Goal: Transaction & Acquisition: Purchase product/service

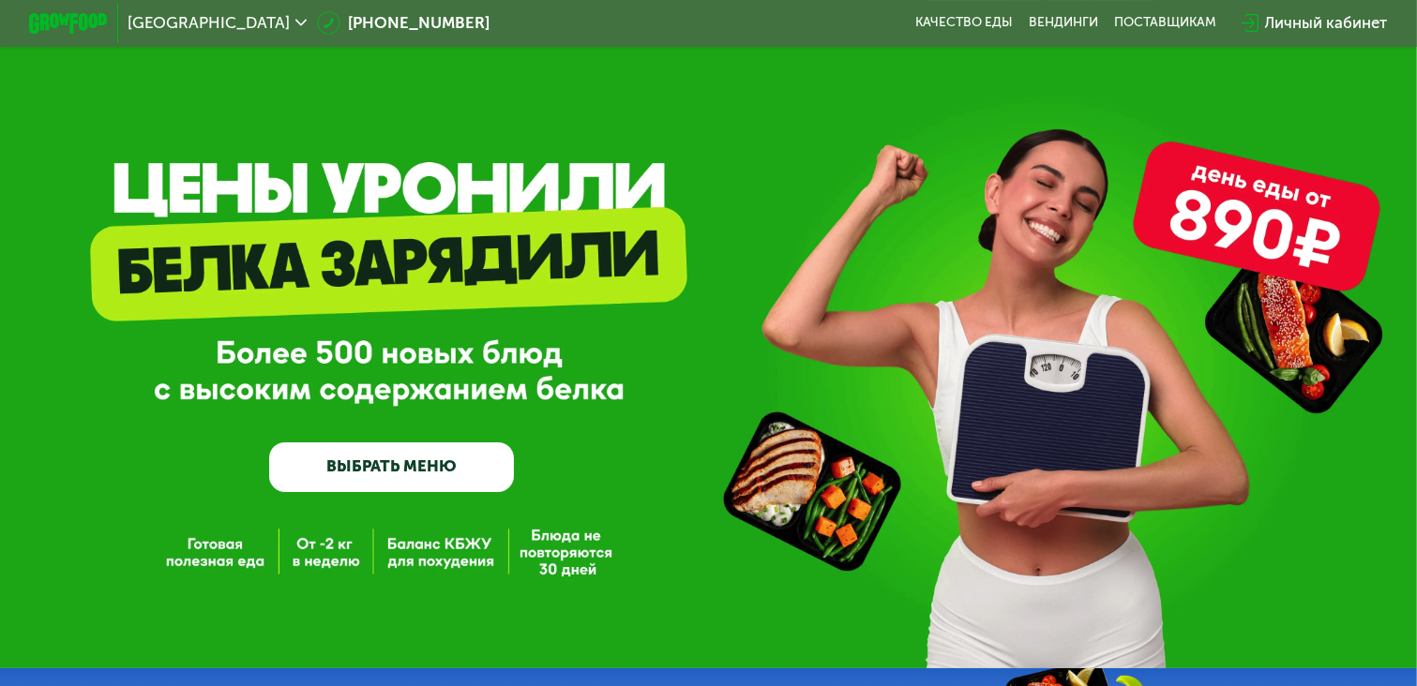
click at [411, 473] on link "ВЫБРАТЬ МЕНЮ" at bounding box center [391, 467] width 245 height 49
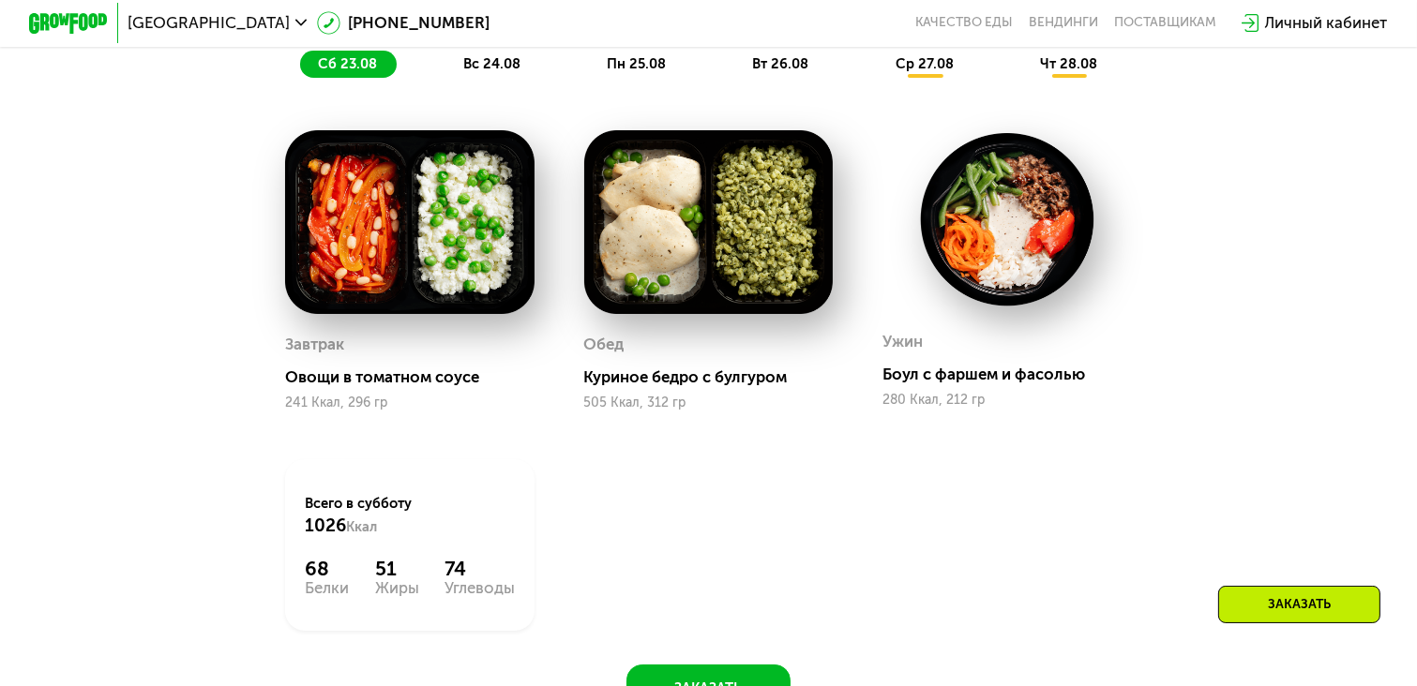
scroll to position [1178, 0]
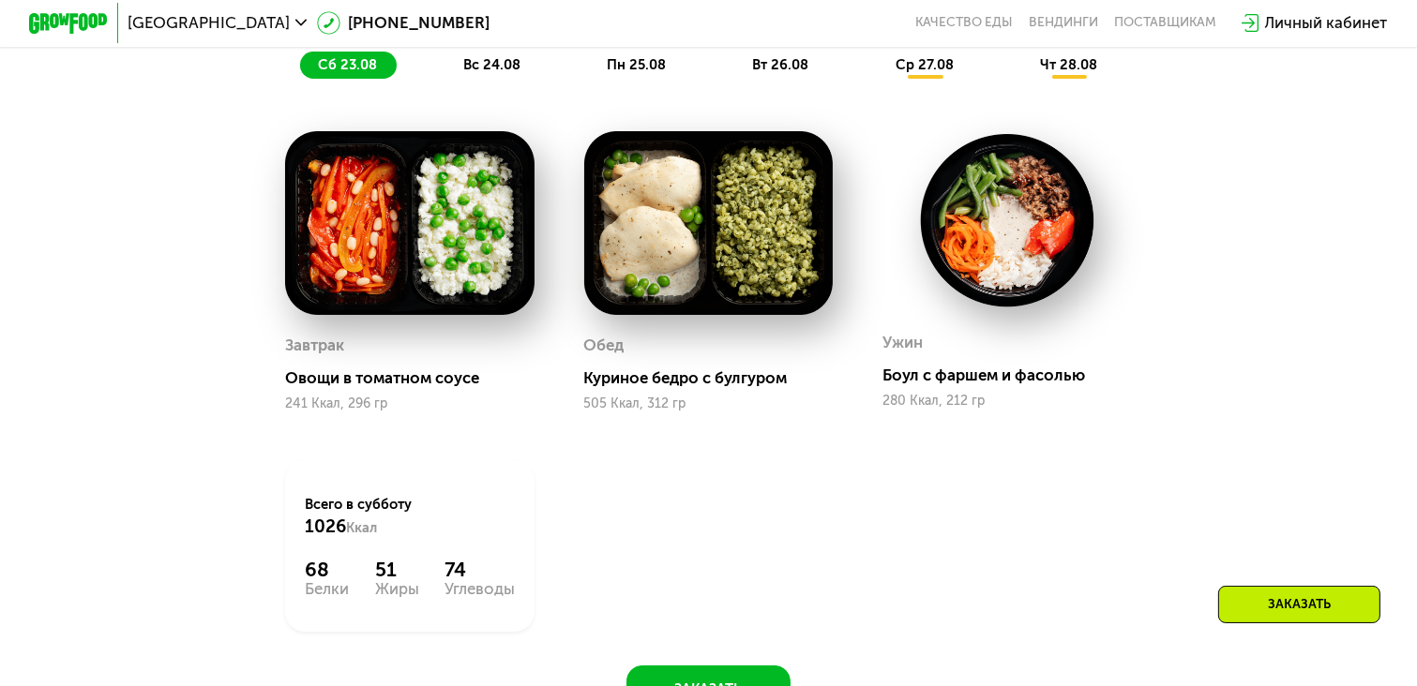
click at [504, 65] on span "вс 24.08" at bounding box center [491, 64] width 57 height 17
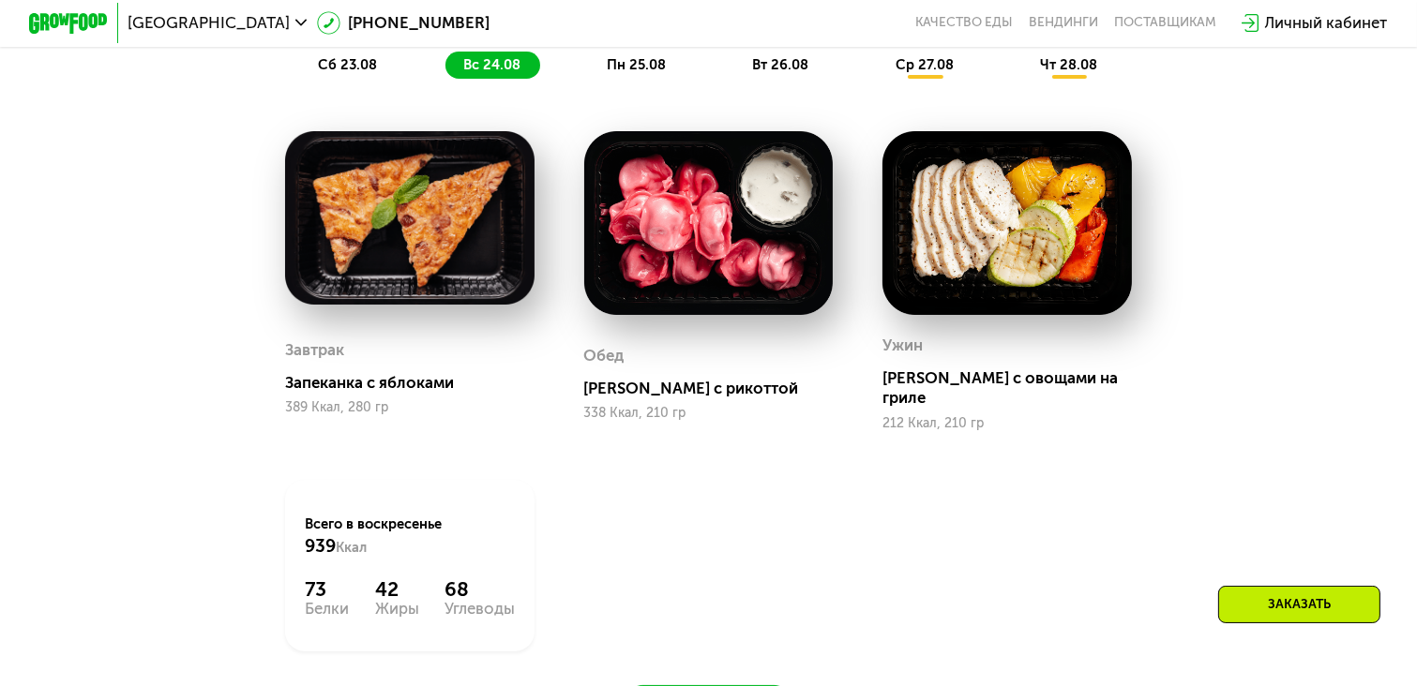
click at [643, 70] on span "пн 25.08" at bounding box center [636, 64] width 59 height 17
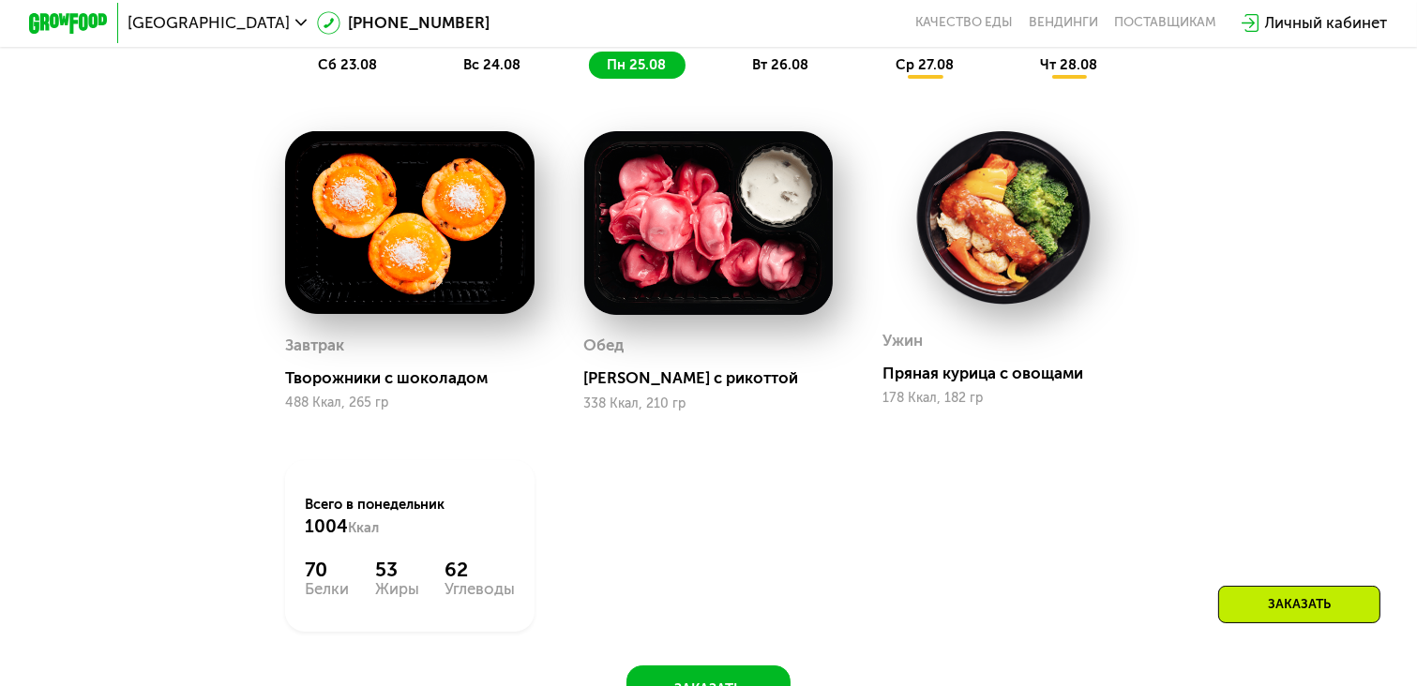
click at [774, 68] on span "вт 26.08" at bounding box center [781, 64] width 56 height 17
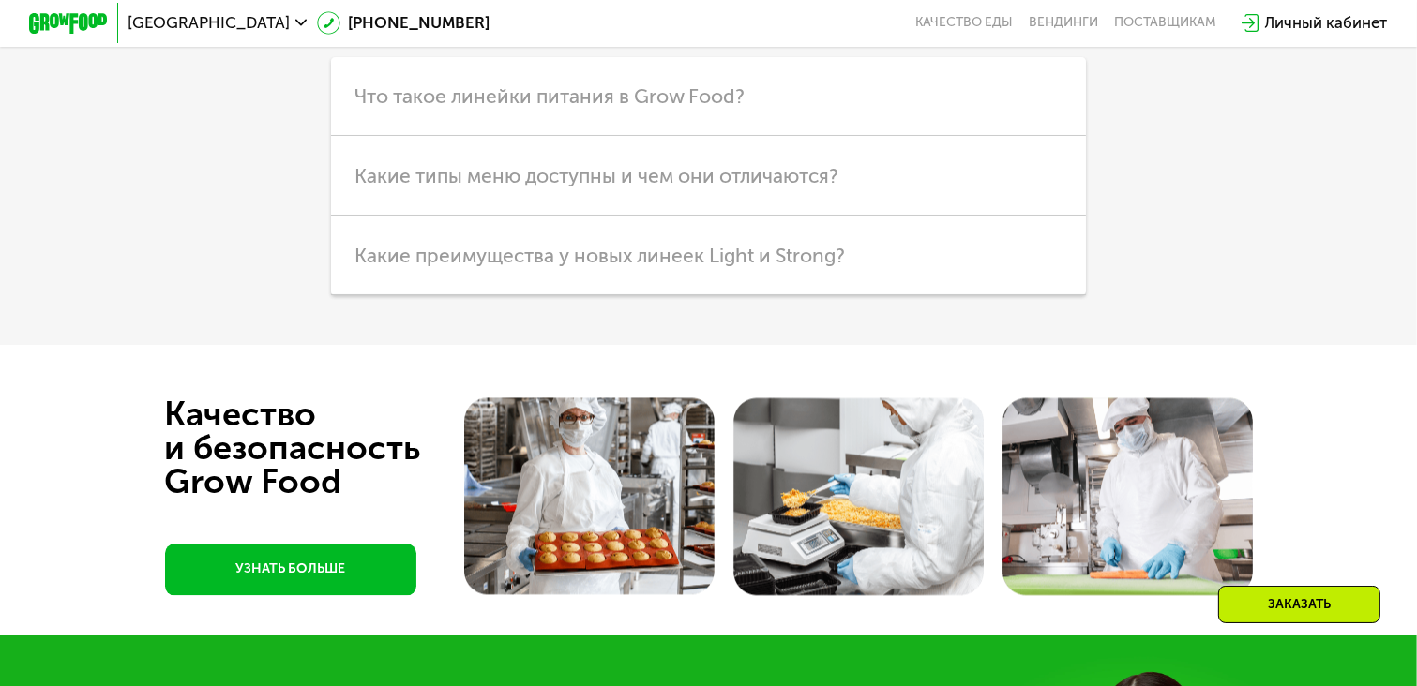
scroll to position [4845, 0]
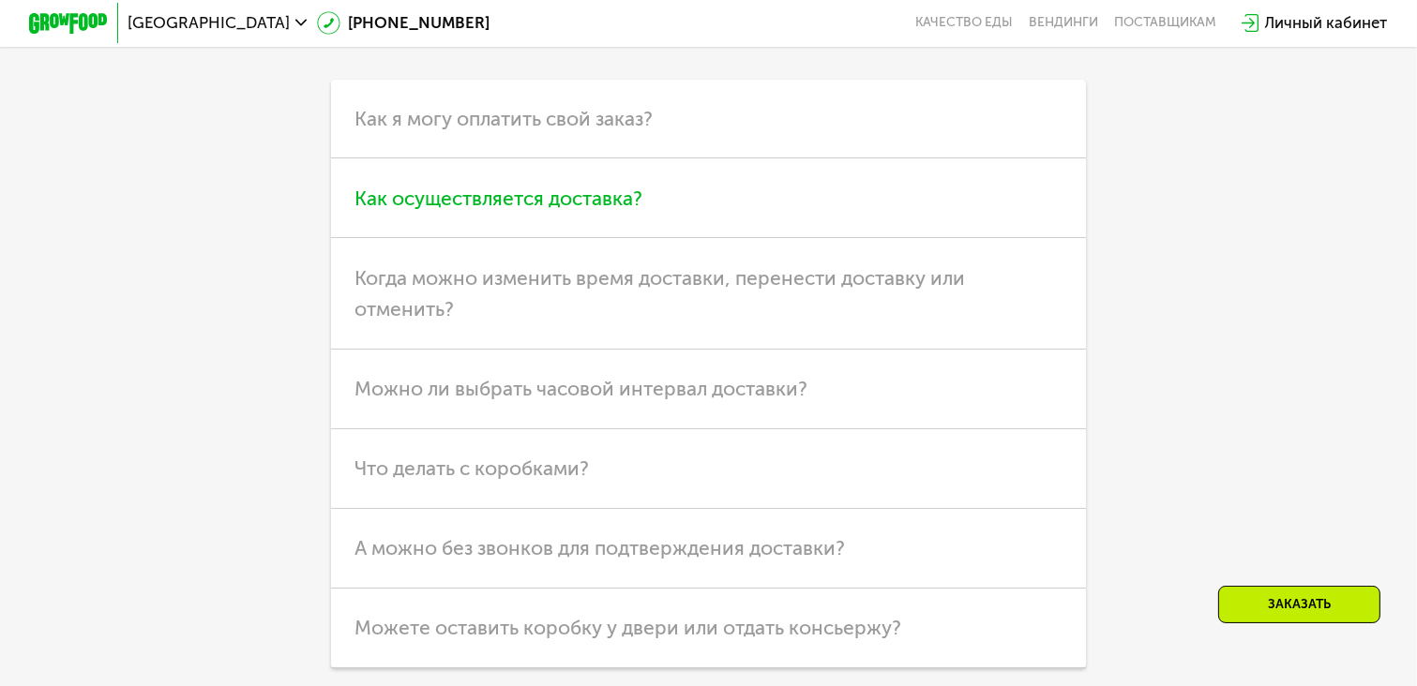
click at [592, 210] on span "Как осуществляется доставка?" at bounding box center [498, 198] width 288 height 23
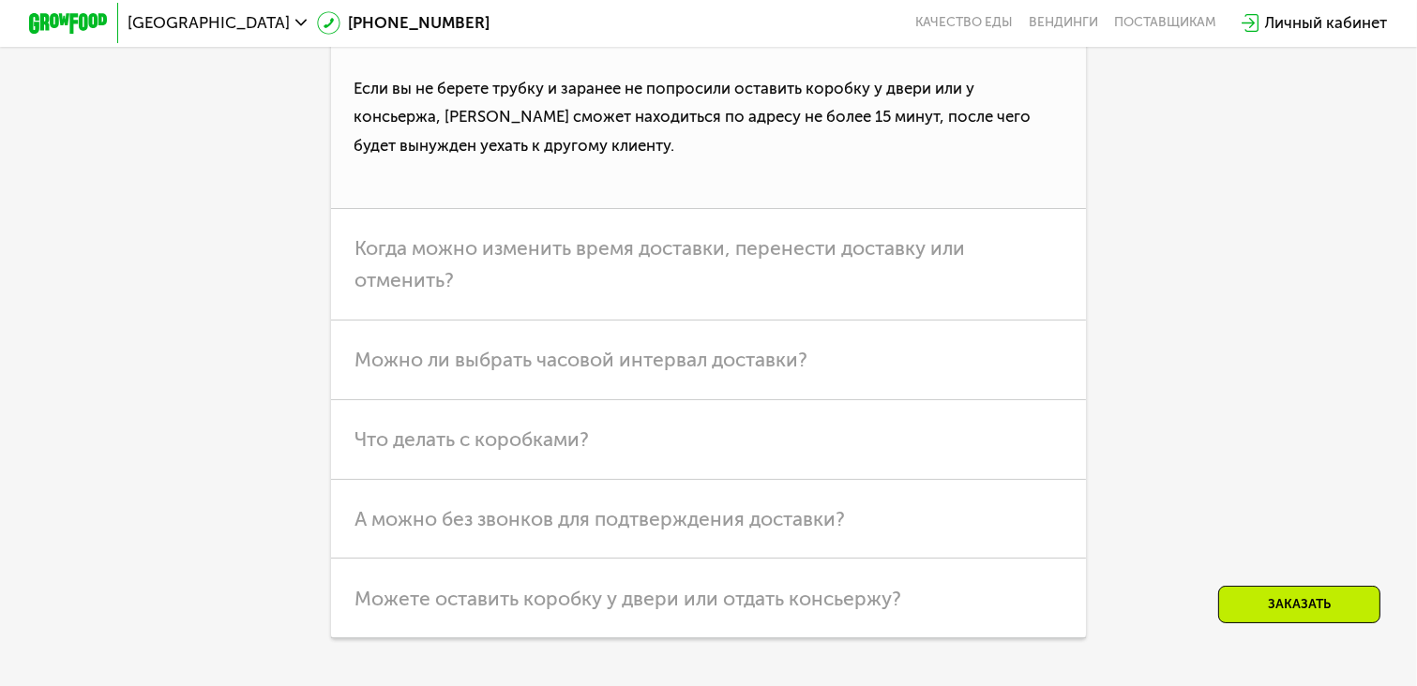
scroll to position [5100, 0]
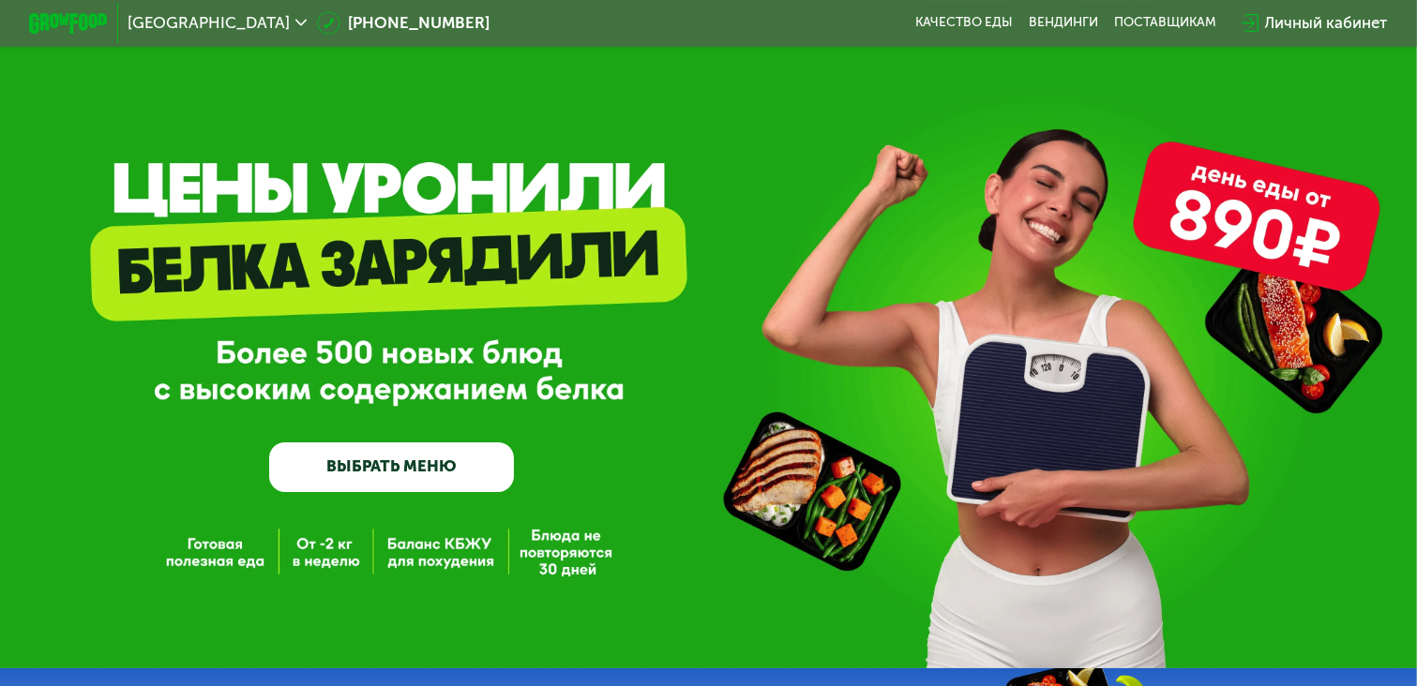
click at [417, 477] on link "ВЫБРАТЬ МЕНЮ" at bounding box center [391, 467] width 245 height 49
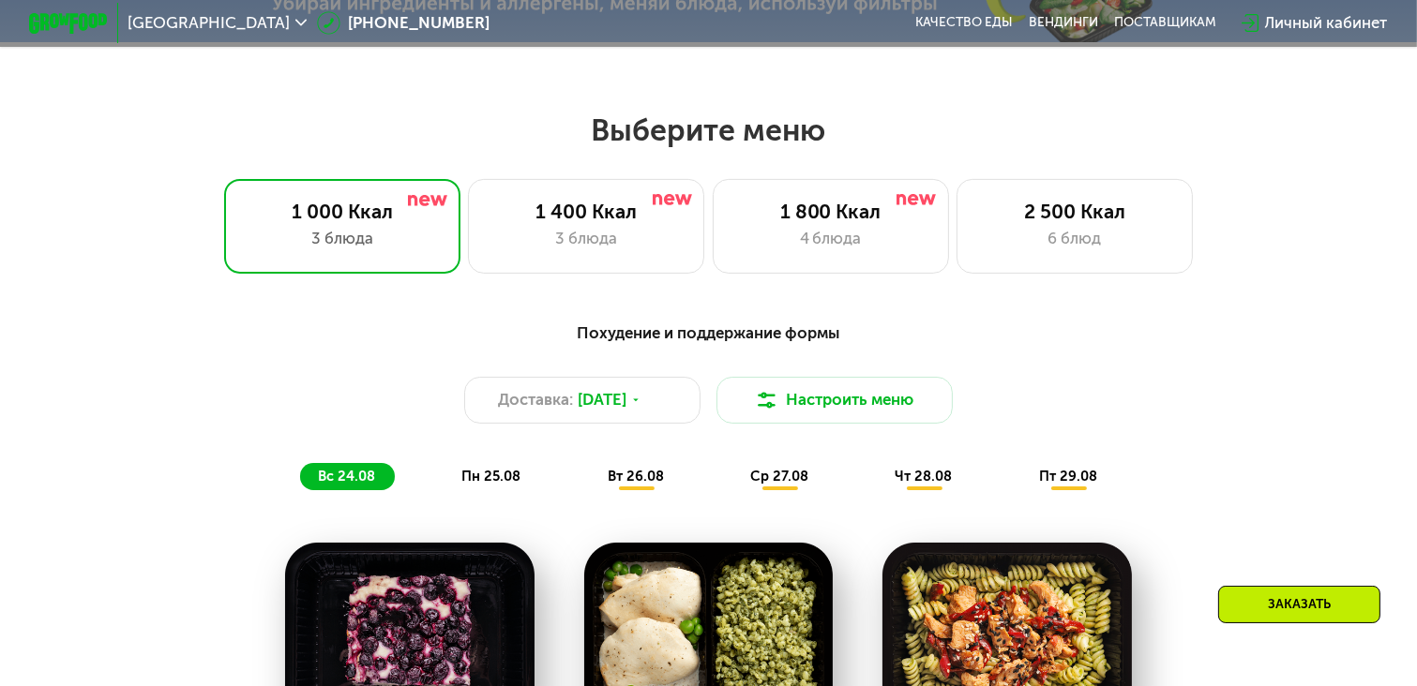
scroll to position [837, 0]
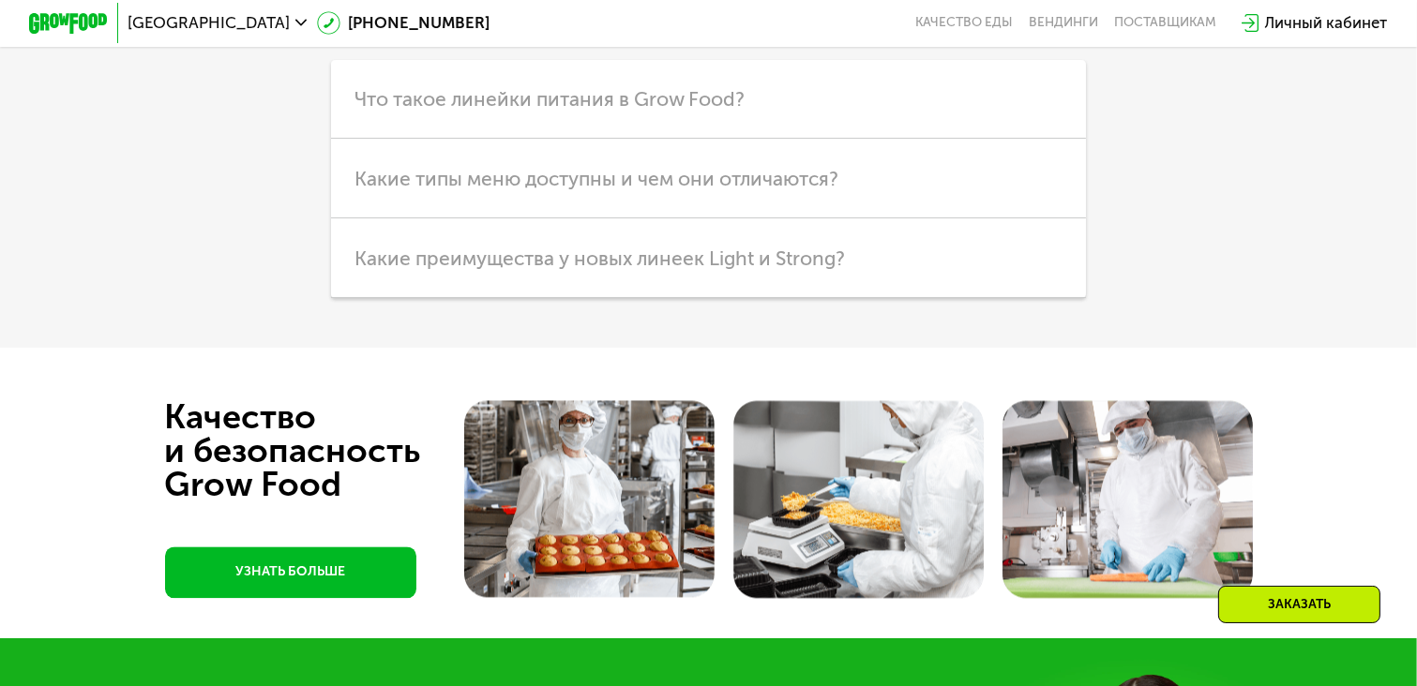
scroll to position [4857, 0]
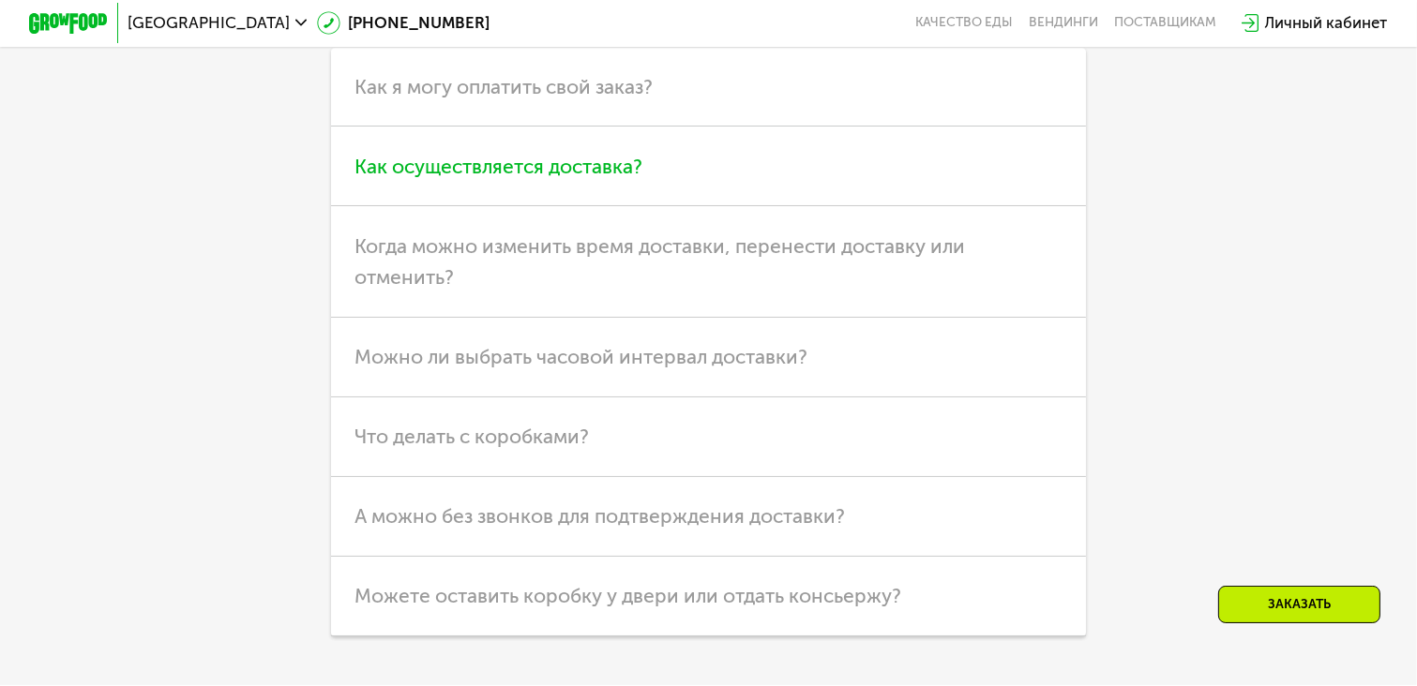
click at [636, 178] on span "Как осуществляется доставка?" at bounding box center [498, 166] width 288 height 23
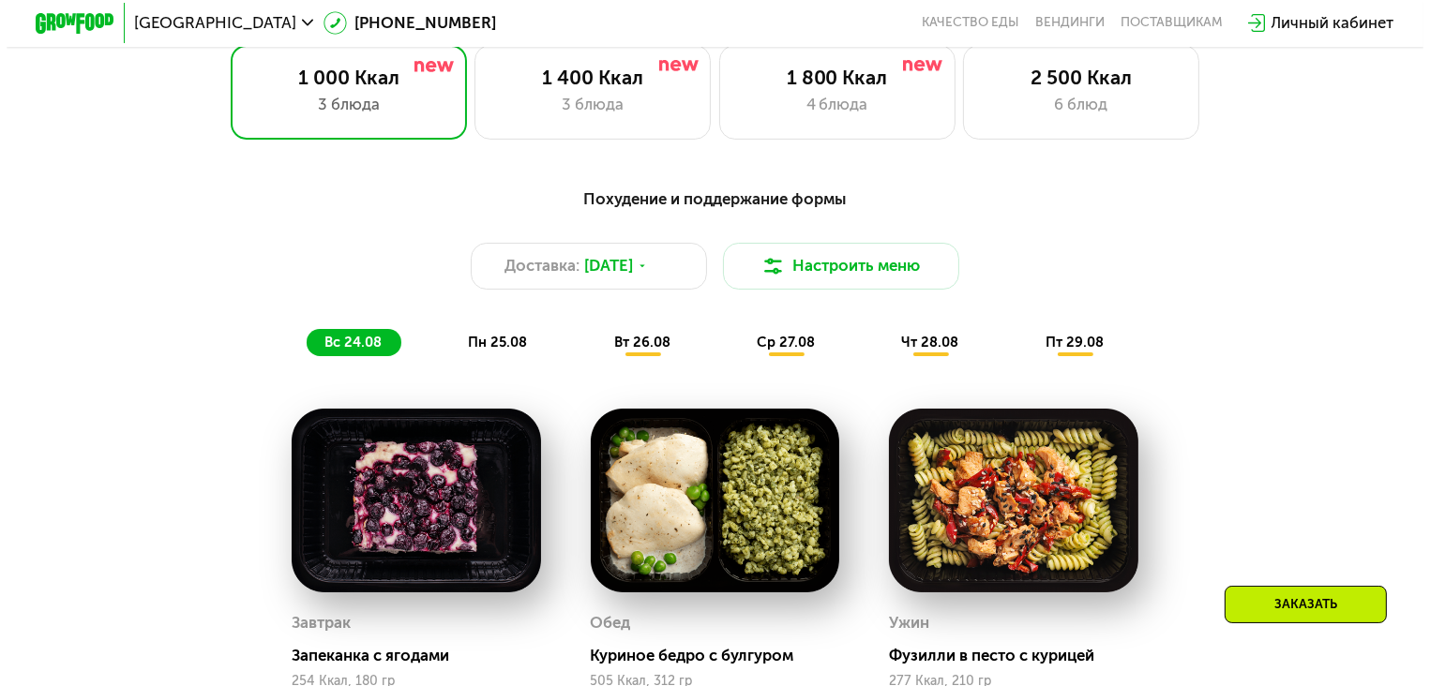
scroll to position [887, 0]
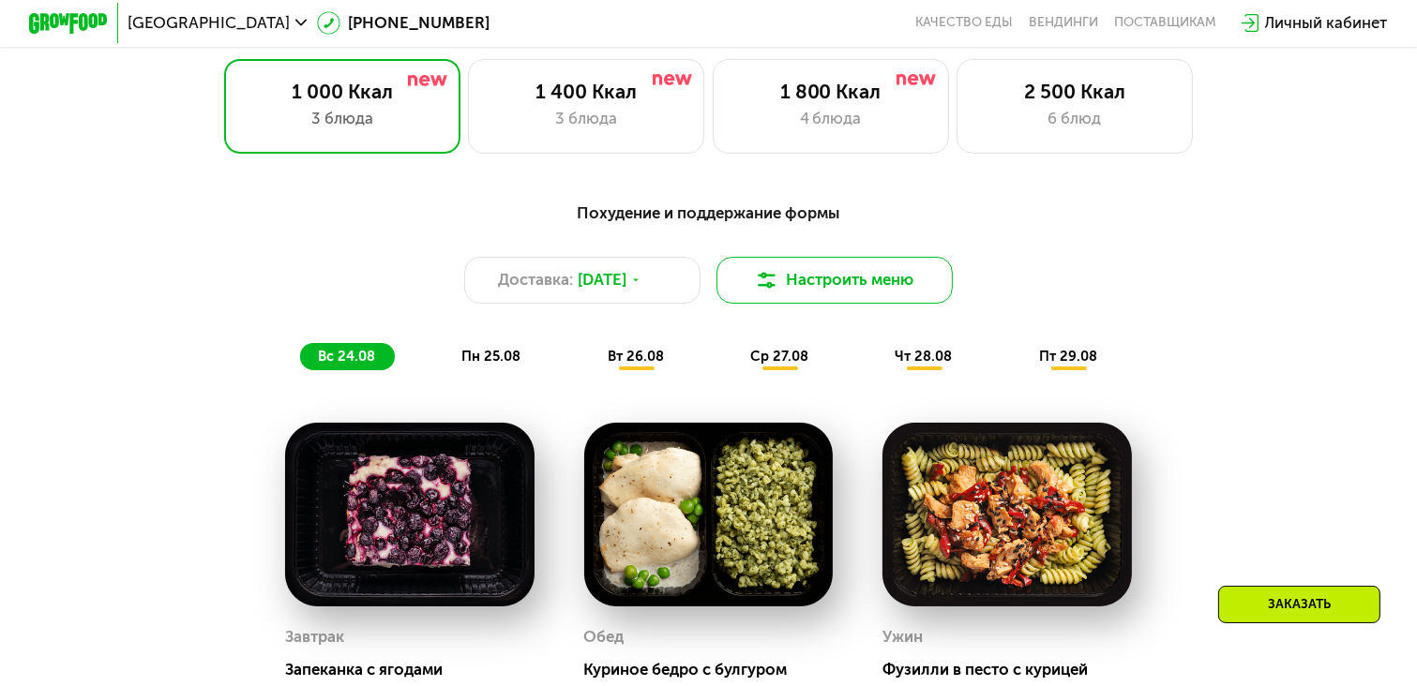
click at [822, 282] on button "Настроить меню" at bounding box center [834, 280] width 236 height 47
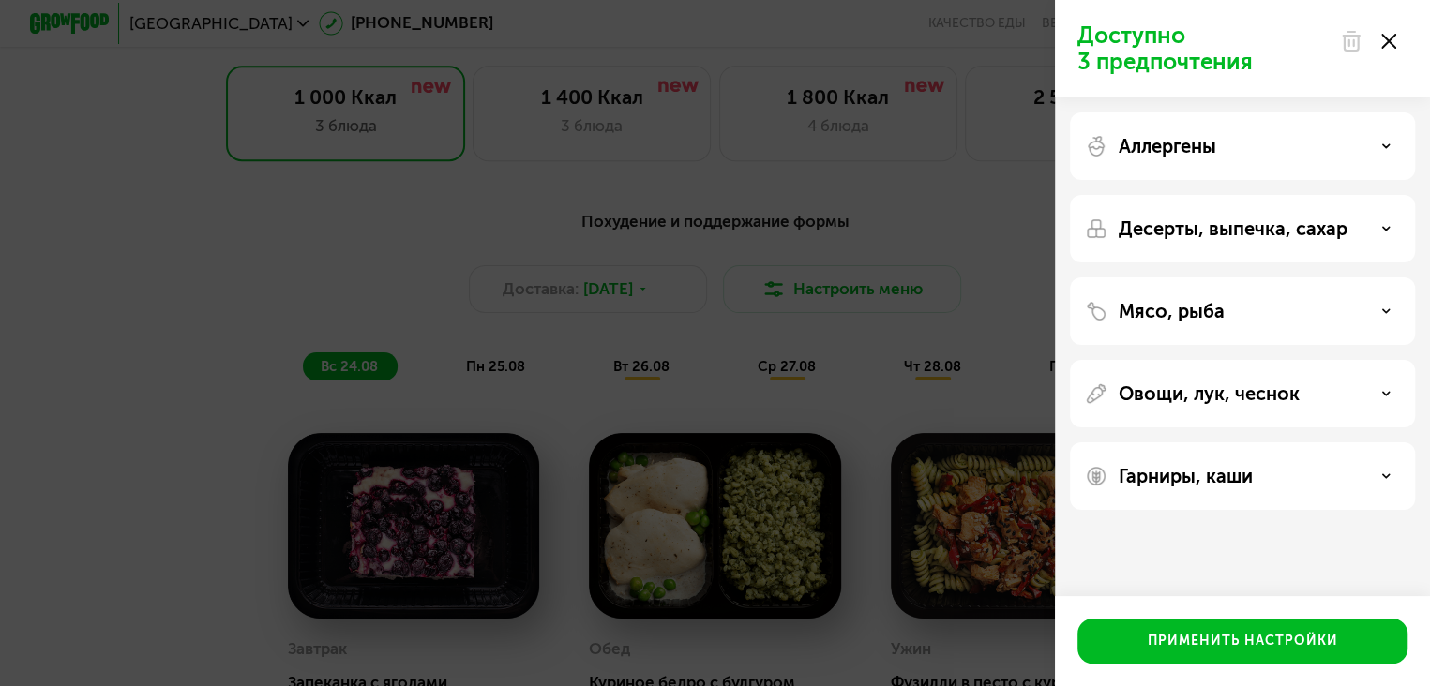
click at [1387, 475] on use at bounding box center [1386, 475] width 7 height 3
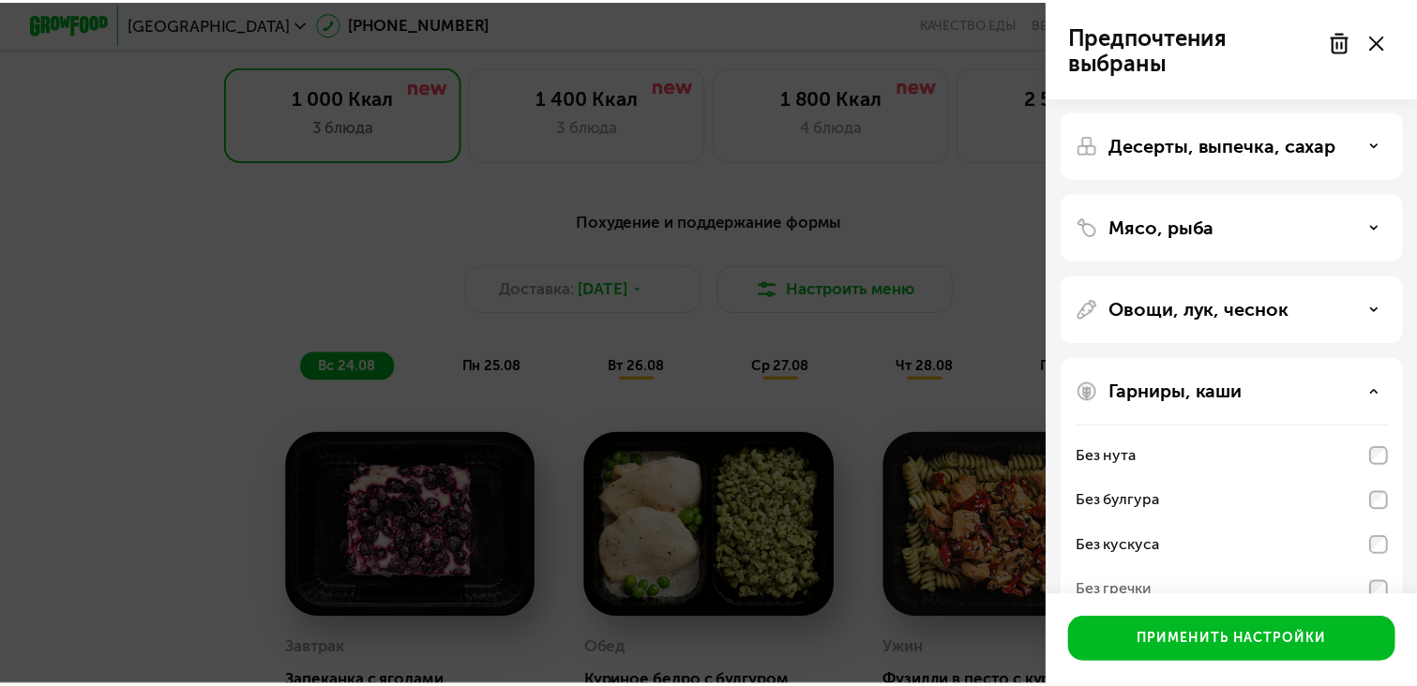
scroll to position [3, 0]
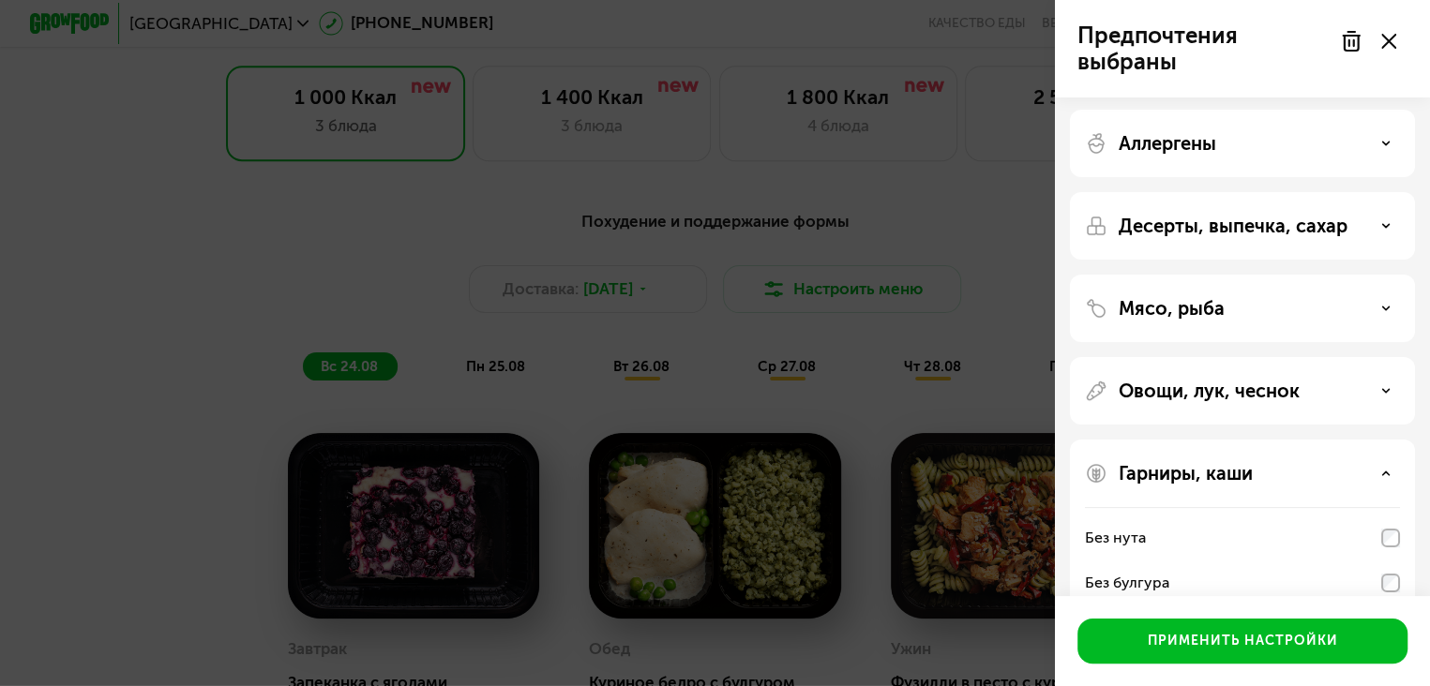
click at [1387, 224] on use at bounding box center [1386, 225] width 7 height 3
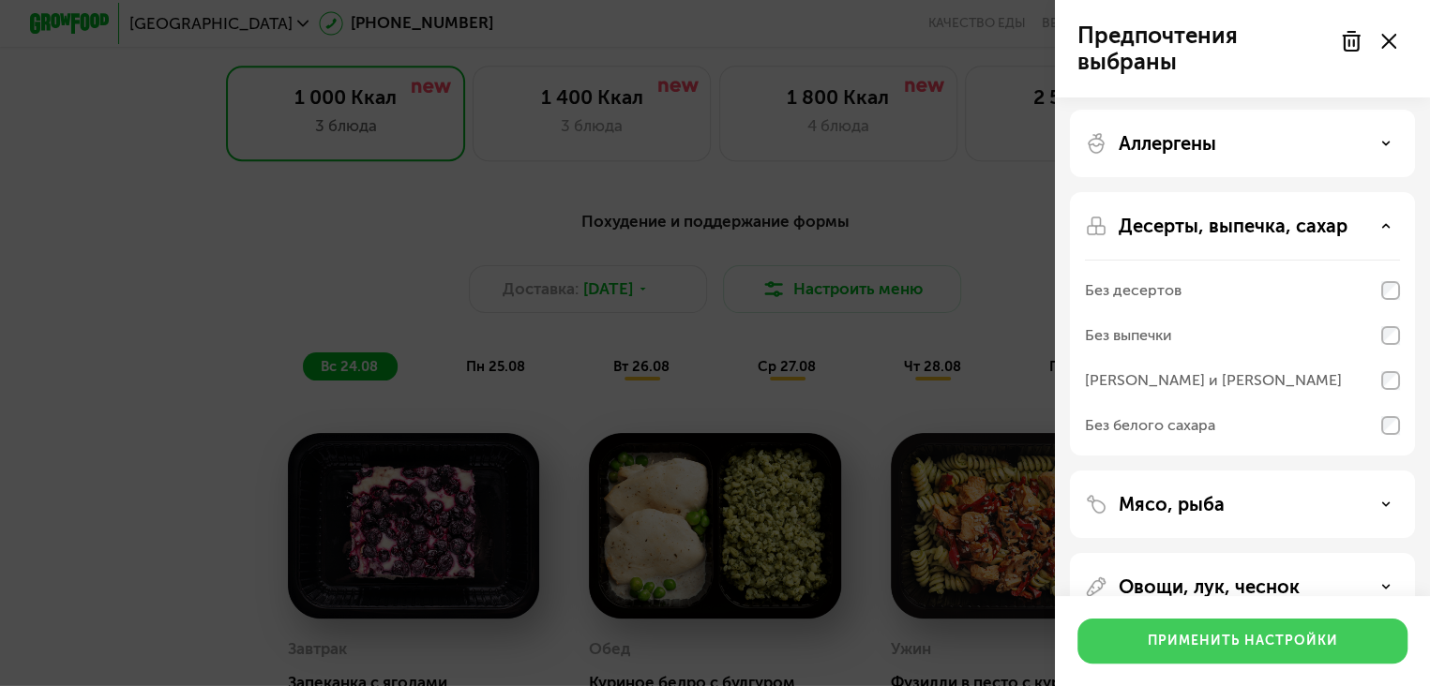
click at [1278, 638] on div "Применить настройки" at bounding box center [1243, 641] width 190 height 19
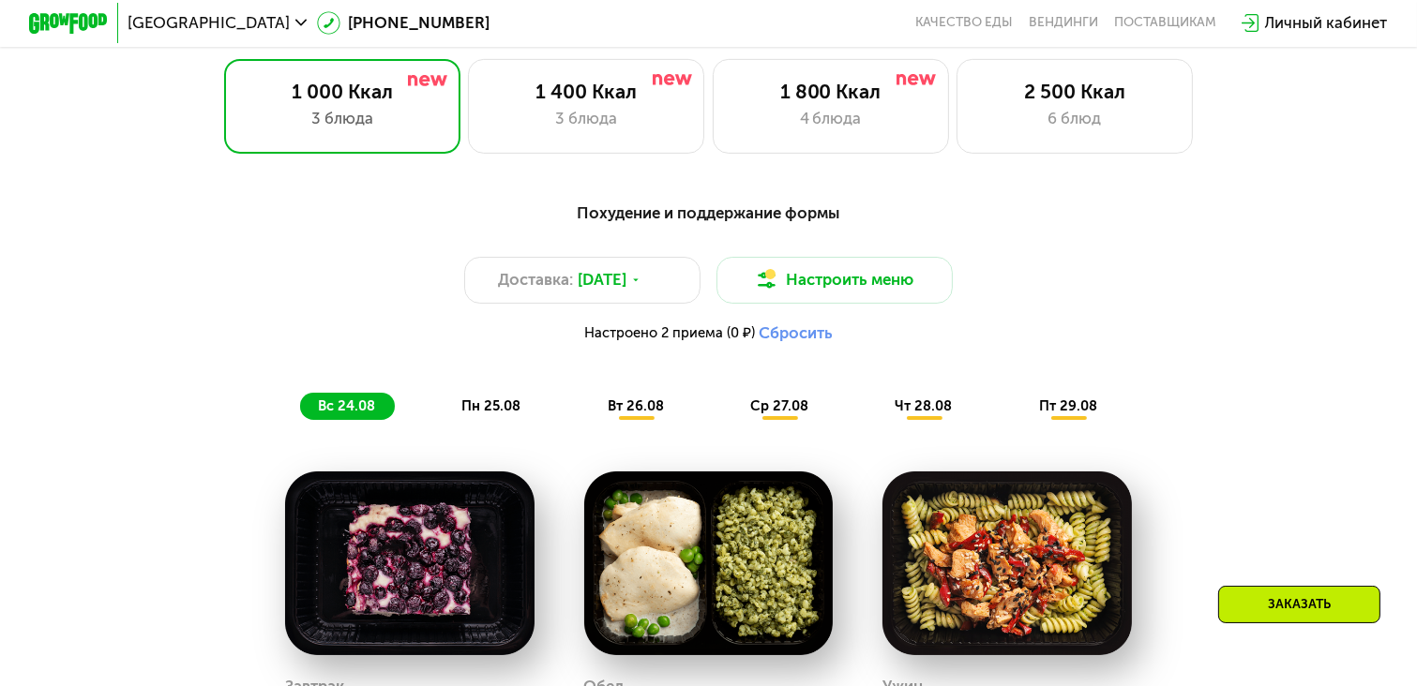
click at [505, 413] on span "пн 25.08" at bounding box center [490, 406] width 59 height 17
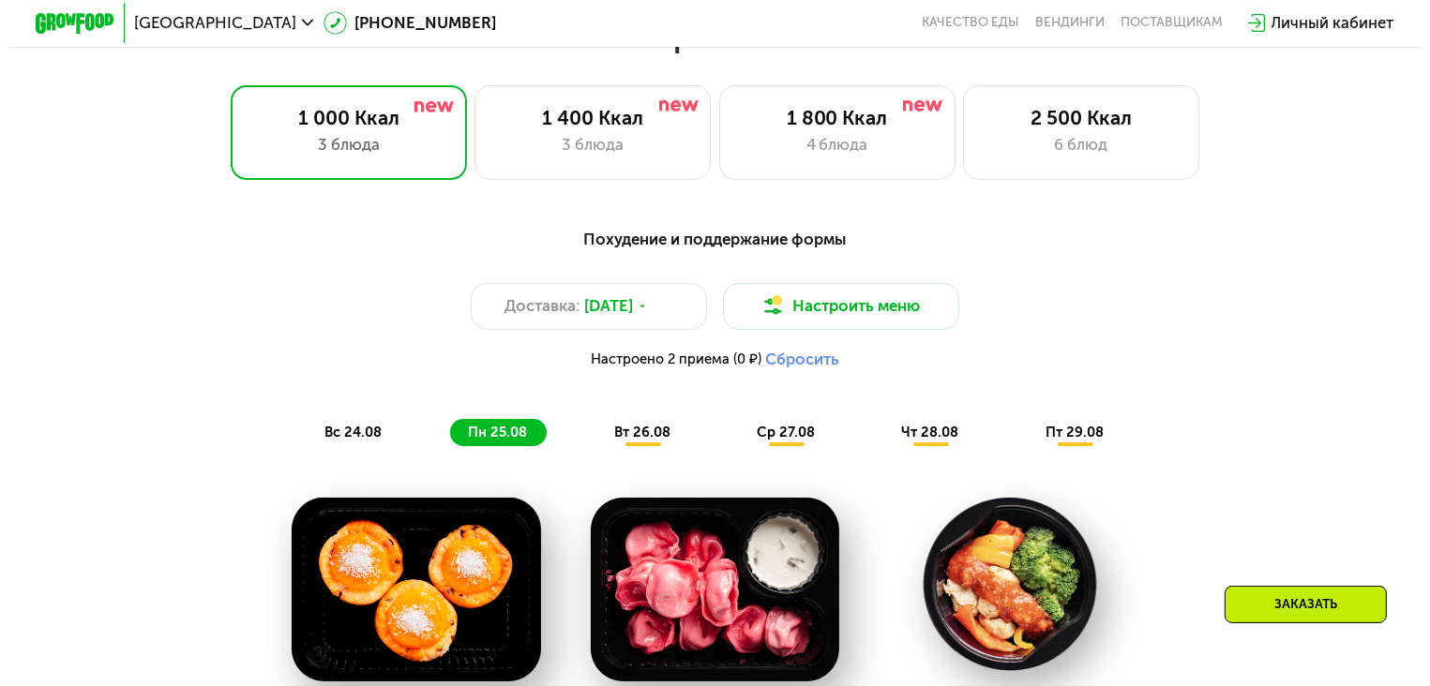
scroll to position [870, 0]
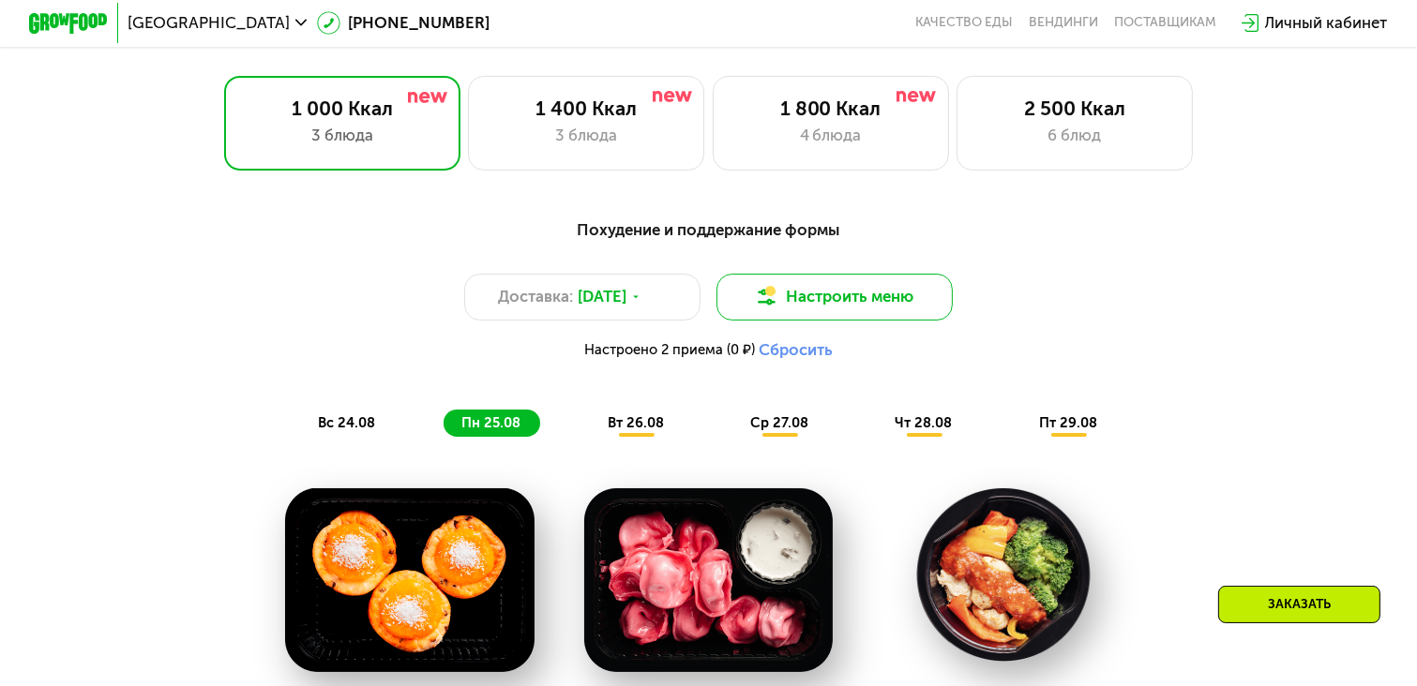
click at [855, 309] on button "Настроить меню" at bounding box center [834, 297] width 236 height 47
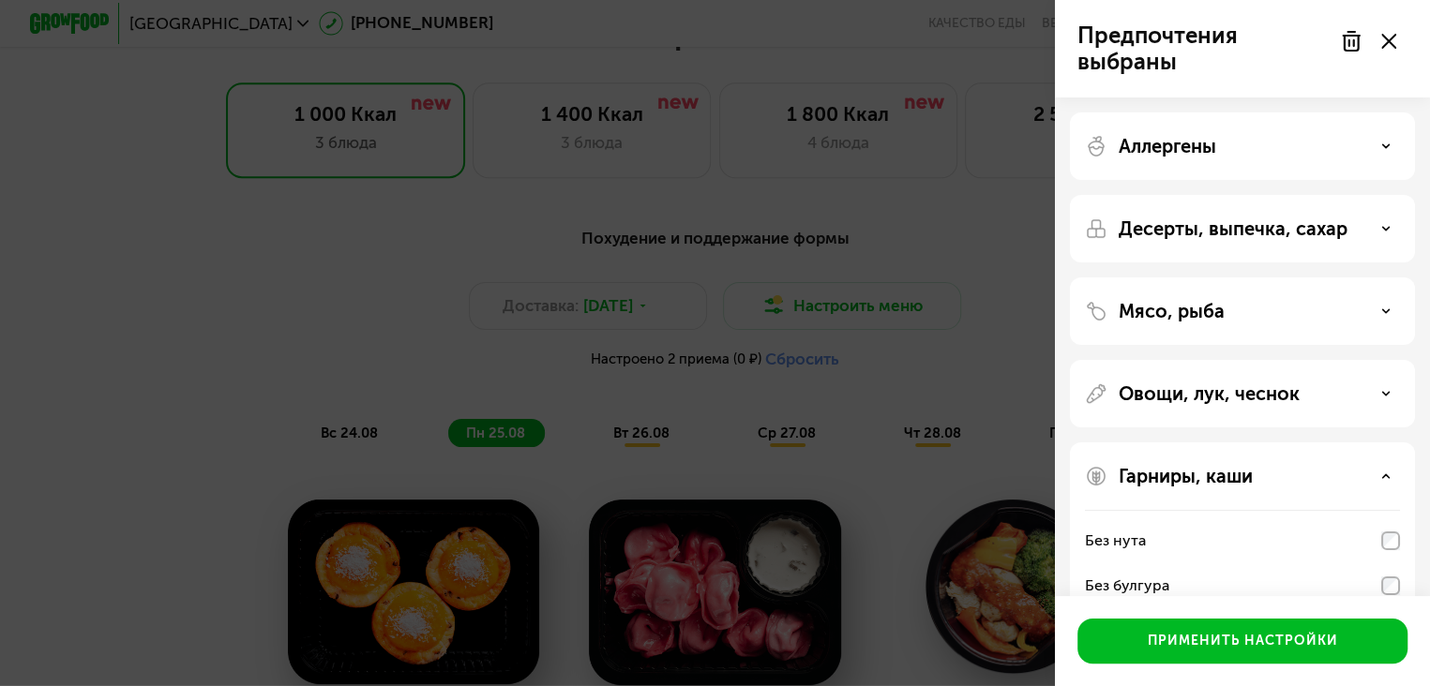
click at [1387, 232] on icon at bounding box center [1385, 228] width 9 height 9
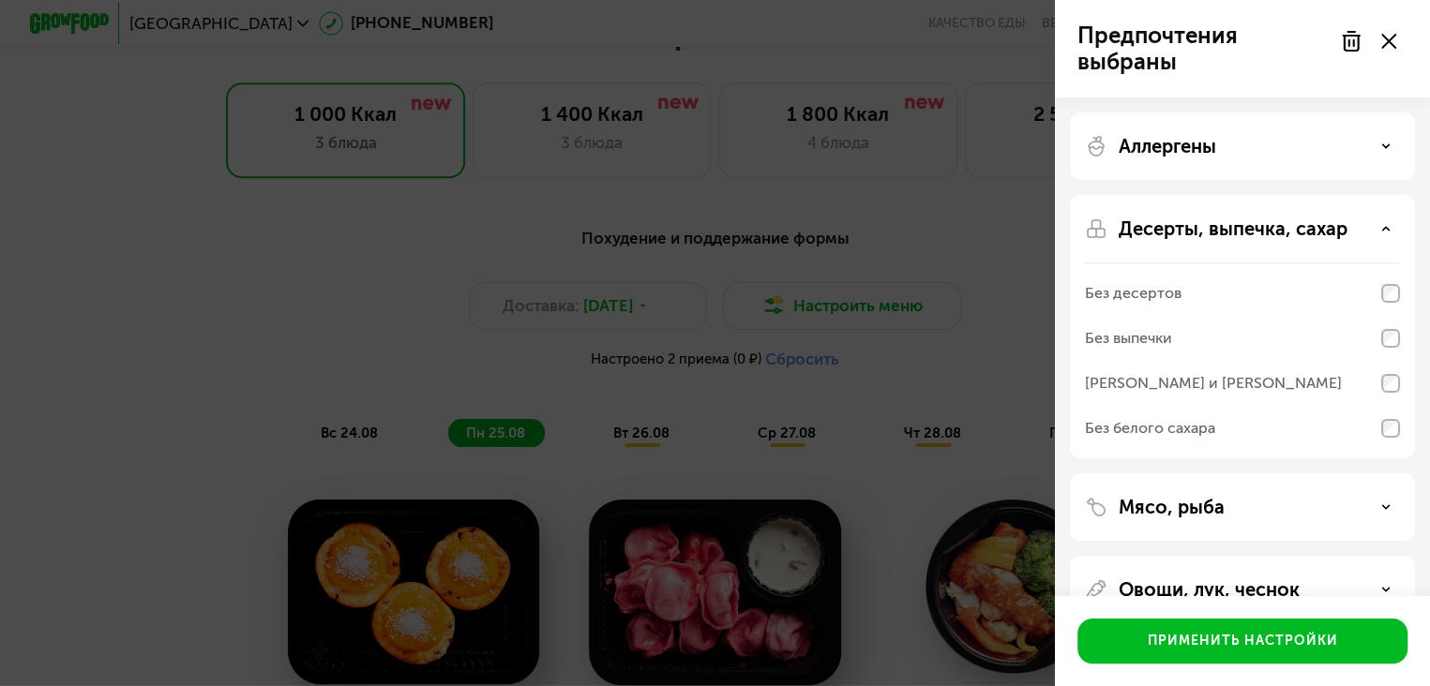
click at [1195, 422] on div "Без белого сахара" at bounding box center [1150, 428] width 130 height 23
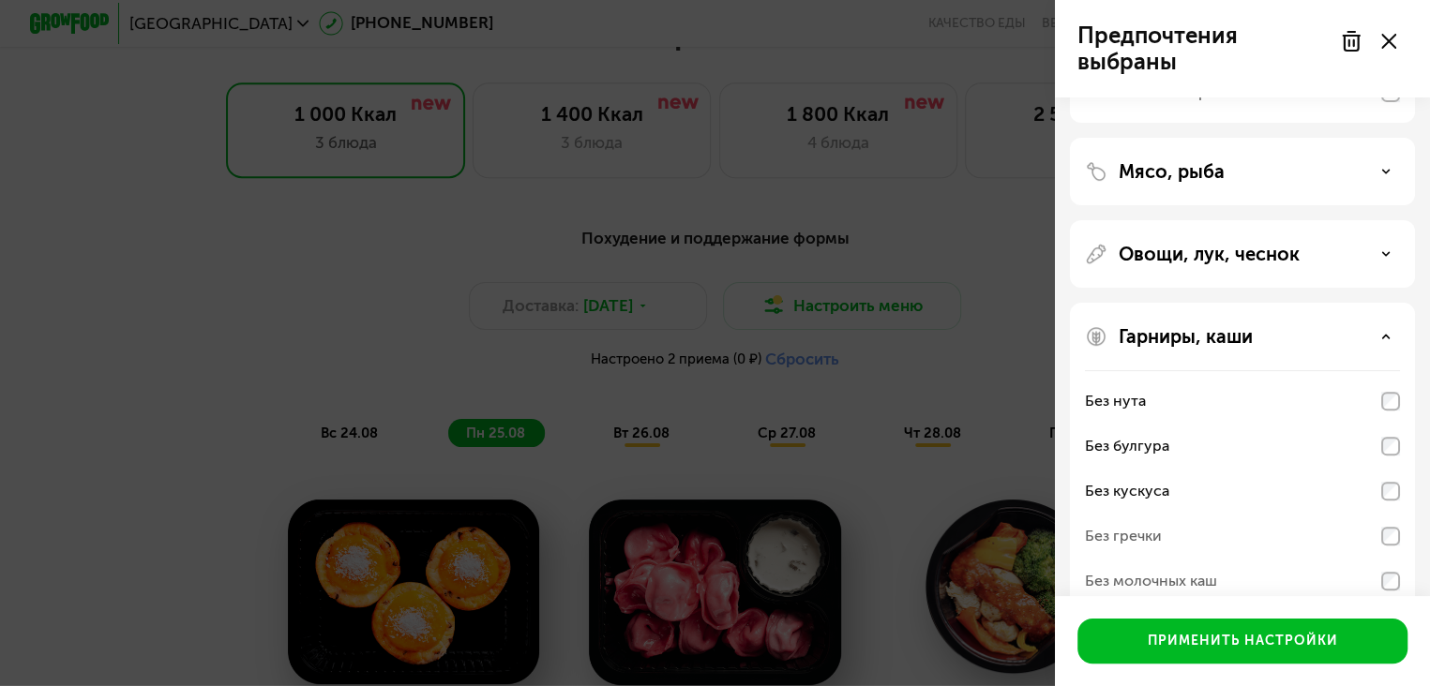
scroll to position [368, 0]
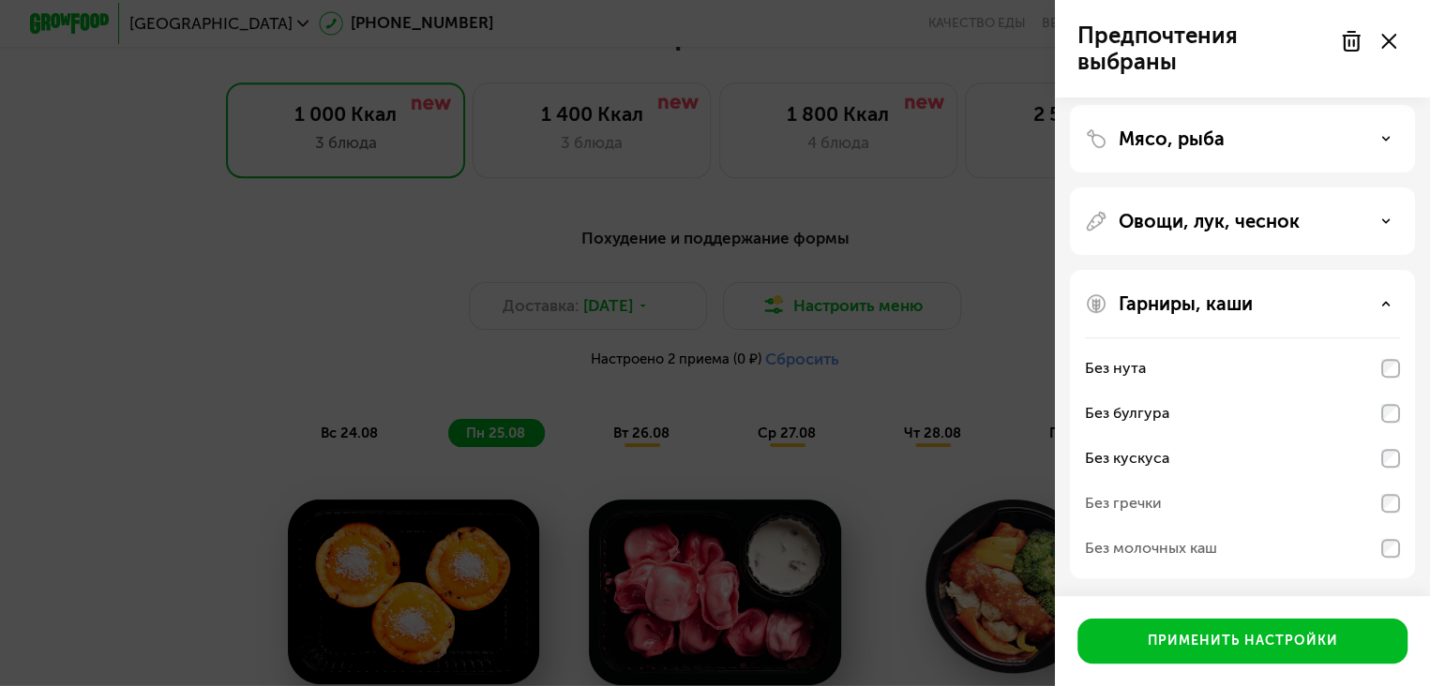
click at [1382, 297] on div "Гарниры, каши" at bounding box center [1242, 304] width 315 height 23
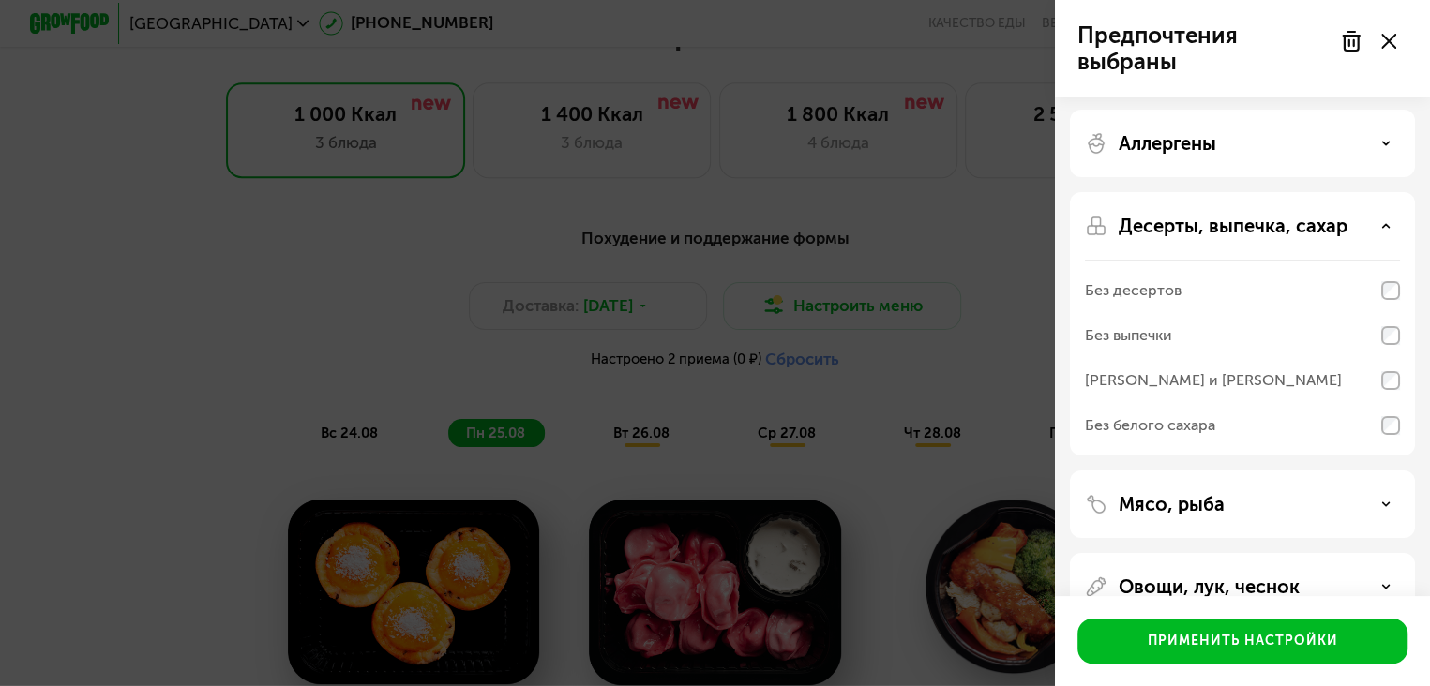
scroll to position [0, 0]
click at [1386, 222] on div "Десерты, выпечка, сахар" at bounding box center [1242, 229] width 315 height 23
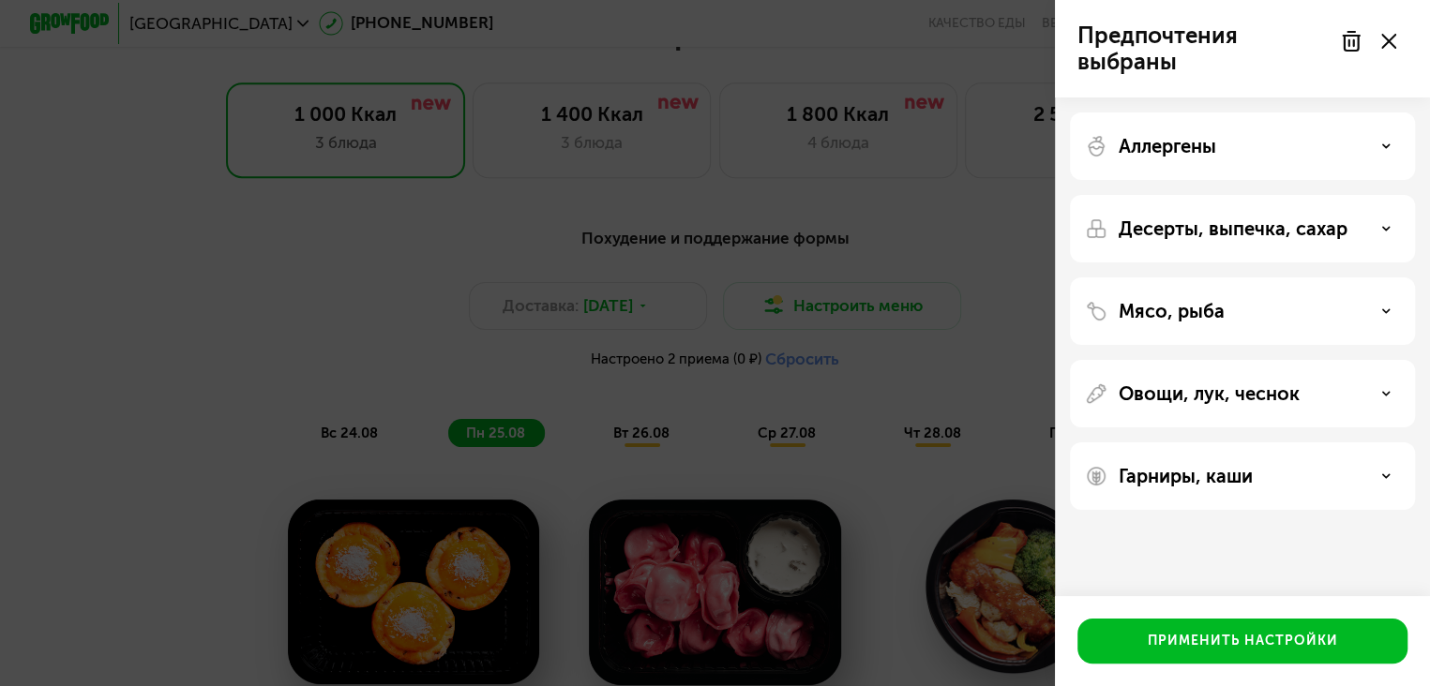
click at [1386, 222] on div "Десерты, выпечка, сахар" at bounding box center [1242, 229] width 315 height 23
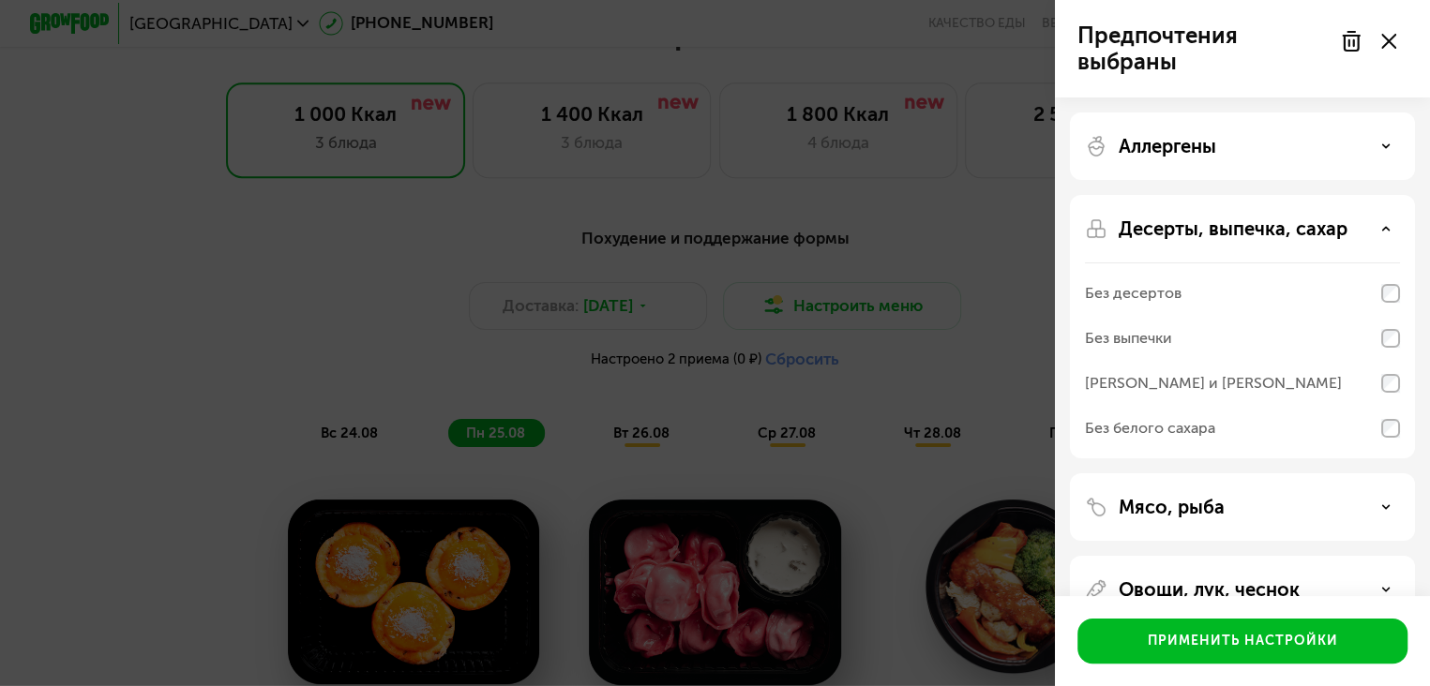
click at [1388, 145] on use at bounding box center [1386, 145] width 7 height 3
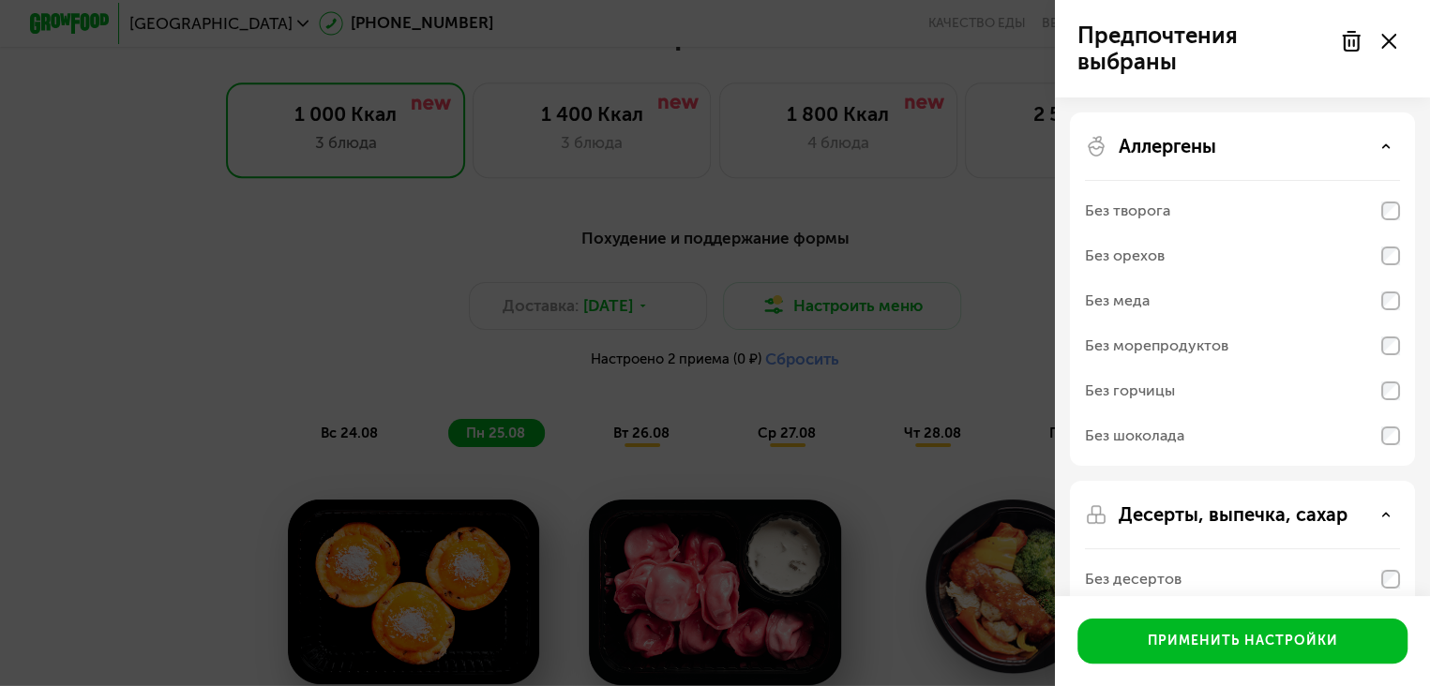
click at [1387, 149] on icon at bounding box center [1385, 146] width 9 height 9
